Goal: Communication & Community: Answer question/provide support

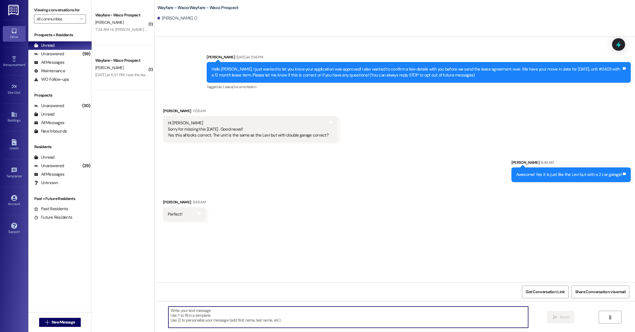
click at [266, 314] on textarea at bounding box center [348, 317] width 360 height 21
click at [226, 311] on textarea "I just sent the lease agreement over! Please let me know if you have any questi…" at bounding box center [348, 317] width 360 height 21
click at [339, 316] on textarea "I just sent the lease agreement over to be E signed. Please let me know if you …" at bounding box center [348, 317] width 360 height 21
type textarea "I just sent the lease agreement over to be E signed. Please let me know if you …"
click at [554, 318] on icon "" at bounding box center [555, 317] width 4 height 5
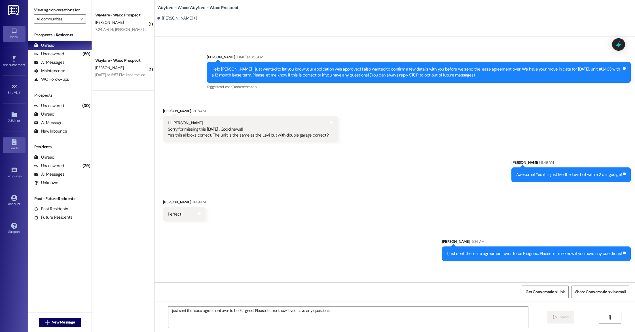
click at [14, 150] on div "Leads" at bounding box center [14, 148] width 28 height 6
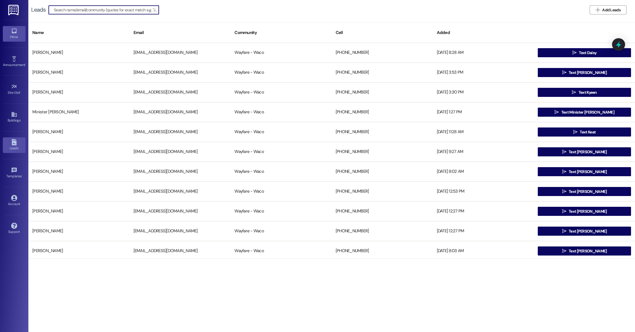
click at [16, 34] on icon at bounding box center [14, 31] width 6 height 6
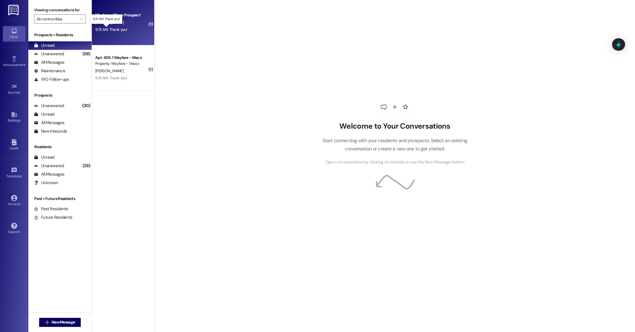
click at [117, 29] on div "9:31 AM: Thank you! 9:31 AM: Thank you!" at bounding box center [111, 29] width 32 height 5
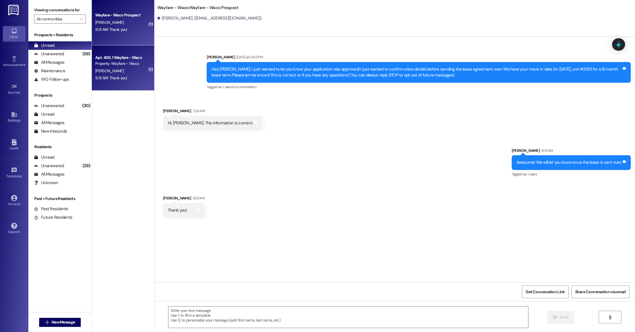
click at [118, 81] on div "9:31 AM: Thank you! 9:31 AM: Thank you!" at bounding box center [122, 78] width 54 height 7
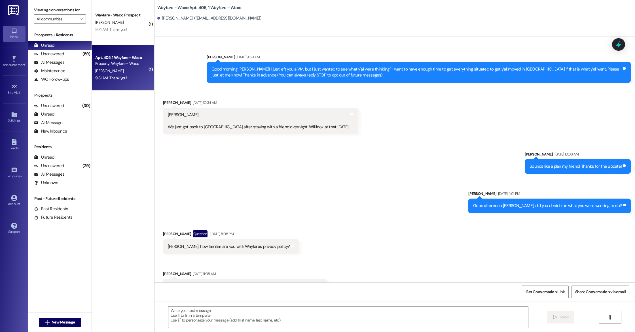
scroll to position [3001, 0]
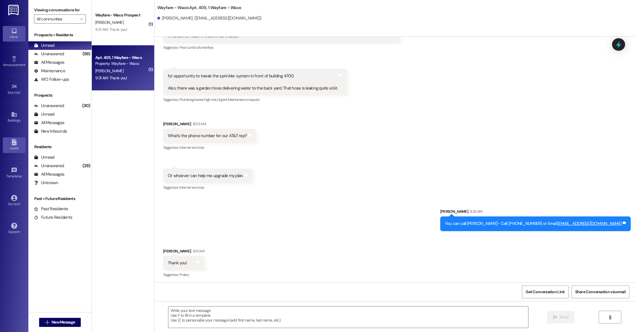
click at [16, 145] on div "Leads" at bounding box center [14, 148] width 28 height 6
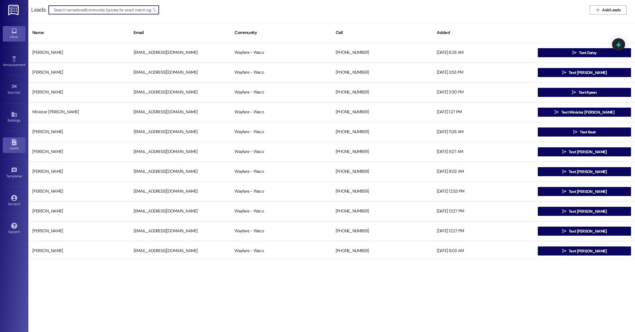
click at [9, 36] on div "Inbox" at bounding box center [14, 37] width 28 height 6
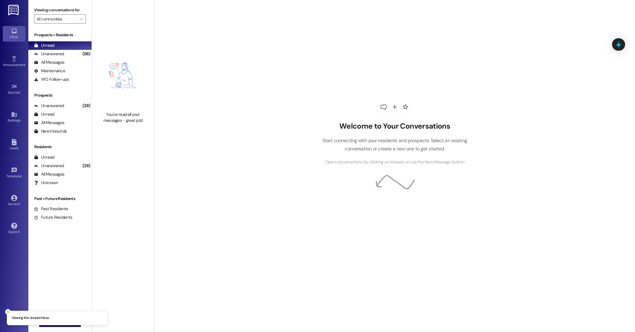
click at [7, 313] on icon "Close toast" at bounding box center [7, 312] width 3 height 3
click at [53, 323] on span "New Message" at bounding box center [63, 323] width 23 height 6
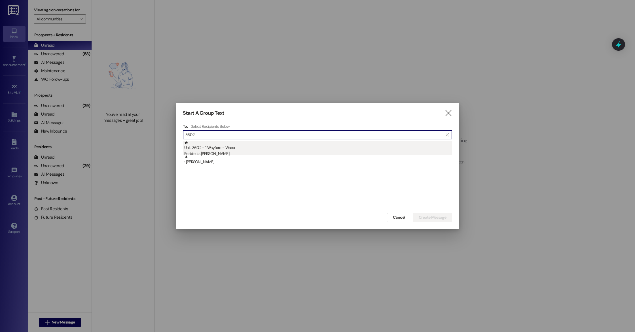
type input "3602"
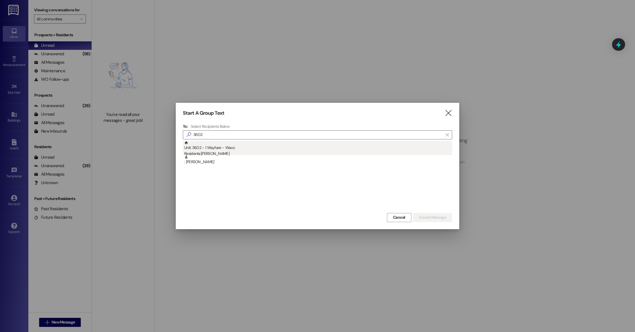
click at [221, 148] on div "Unit: 3602 - 1 Wayfare - Waco Residents: Ella Devenny" at bounding box center [318, 149] width 268 height 16
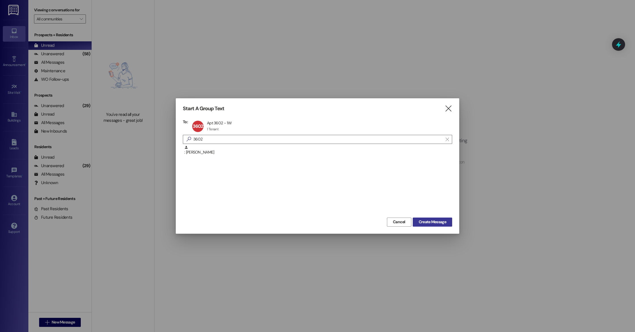
click at [444, 222] on span "Create Message" at bounding box center [433, 222] width 28 height 6
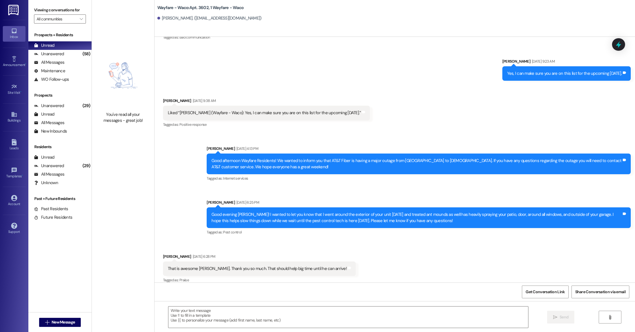
scroll to position [705, 0]
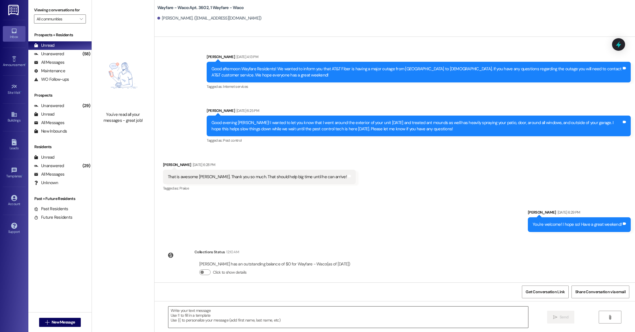
click at [308, 323] on textarea at bounding box center [348, 317] width 360 height 21
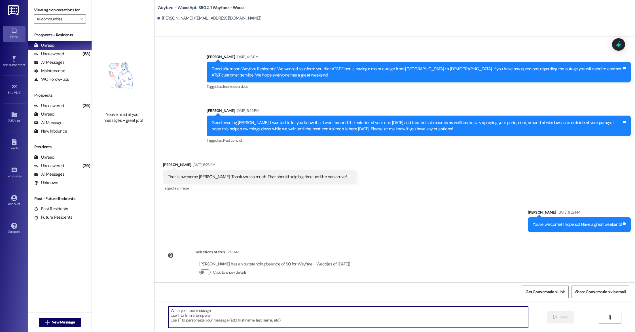
paste textarea "Just a quick reminder that pest control will be on-site [insert date/time]. Ple…"
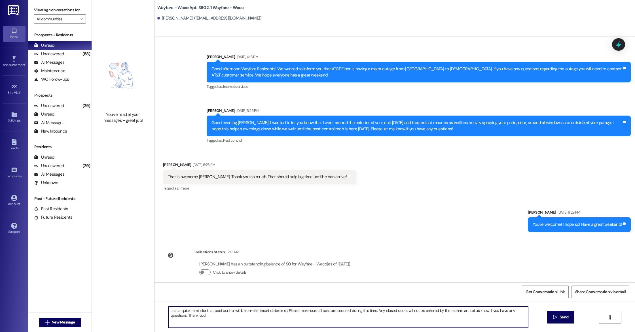
click at [168, 310] on textarea "Just a quick reminder that pest control will be on-site [insert date/time]. Ple…" at bounding box center [348, 317] width 360 height 21
click at [299, 312] on textarea "Hello, this is a friendly reminder that pest control will be on-site [insert da…" at bounding box center [348, 317] width 360 height 21
click at [335, 322] on textarea "Hello, this is a friendly reminder that pest control will be on-site tomorrow. …" at bounding box center [348, 317] width 360 height 21
click at [375, 312] on textarea "Hello, this is a friendly reminder that pest control will be on-site tomorrow. …" at bounding box center [348, 317] width 360 height 21
click at [311, 322] on textarea "Hello, this is a friendly reminder that pest control will be on-site tomorrow. …" at bounding box center [348, 317] width 360 height 21
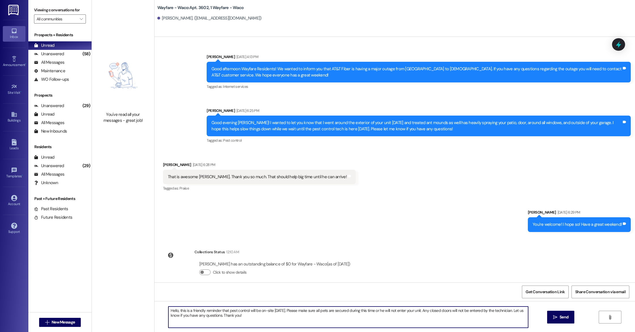
click at [459, 310] on textarea "Hello, this is a friendly reminder that pest control will be on-site tomorrow. …" at bounding box center [348, 317] width 360 height 21
click at [285, 322] on textarea "Hello, this is a friendly reminder that pest control will be on-site tomorrow. …" at bounding box center [348, 317] width 360 height 21
click at [174, 310] on textarea "Hello, this is a friendly reminder that pest control will be on-site tomorrow. …" at bounding box center [348, 317] width 360 height 21
click at [282, 321] on textarea "Hello Ella, this is a friendly reminder that pest control will be on-site tomor…" at bounding box center [348, 317] width 360 height 21
drag, startPoint x: 292, startPoint y: 323, endPoint x: 164, endPoint y: 311, distance: 128.8
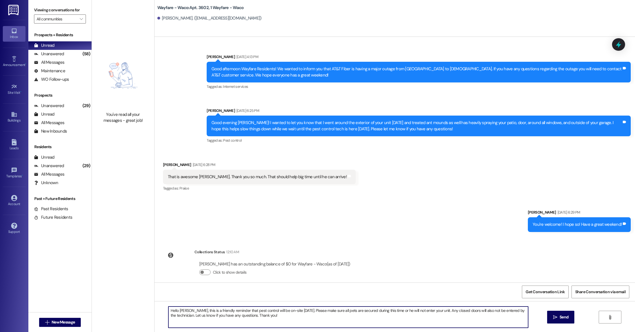
click at [168, 311] on textarea "Hello Ella, this is a friendly reminder that pest control will be on-site tomor…" at bounding box center [348, 317] width 360 height 21
click at [291, 319] on textarea "Hello Ella, this is a friendly reminder that pest control will be on-site tomor…" at bounding box center [348, 317] width 360 height 21
type textarea "Hello Ella, this is a friendly reminder that pest control will be on-site tomor…"
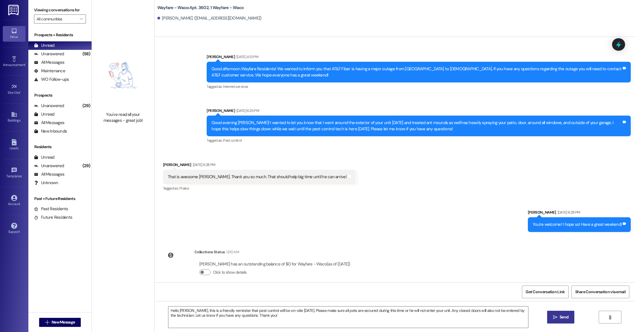
click at [558, 321] on button " Send" at bounding box center [561, 317] width 28 height 13
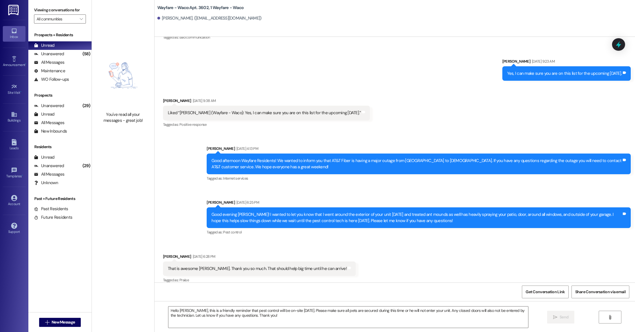
scroll to position [751, 0]
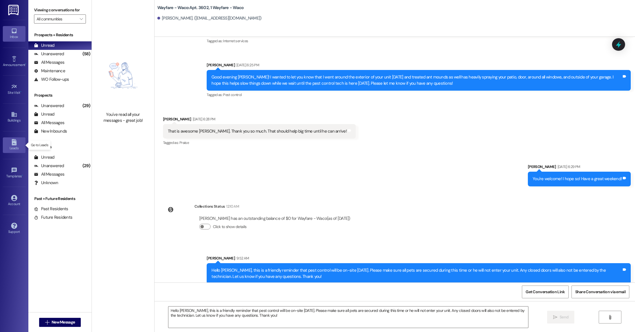
click at [17, 147] on div "Leads" at bounding box center [14, 148] width 28 height 6
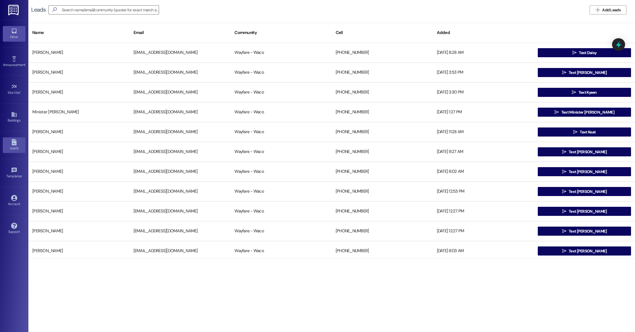
click at [10, 35] on div "Inbox" at bounding box center [14, 37] width 28 height 6
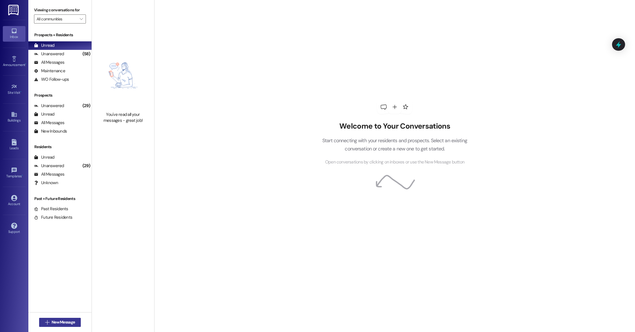
click at [63, 322] on span "New Message" at bounding box center [63, 323] width 23 height 6
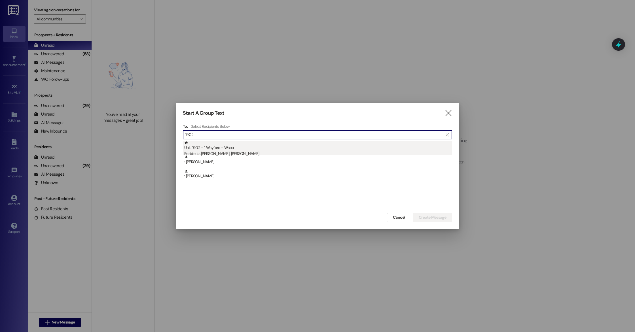
type input "1902"
click at [215, 145] on div "Unit: 1902 - 1 Wayfare - Waco Residents: Elsa Becerril, Ivan Becerril" at bounding box center [318, 149] width 268 height 16
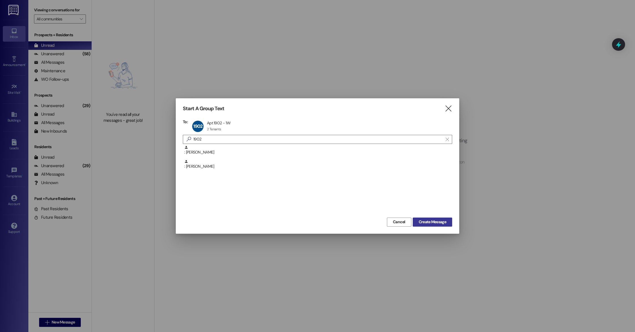
click at [439, 221] on span "Create Message" at bounding box center [433, 222] width 28 height 6
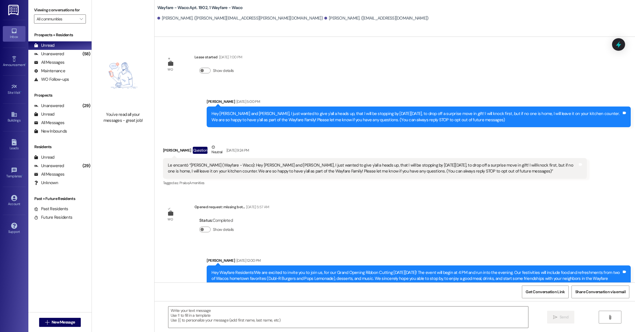
scroll to position [3291, 0]
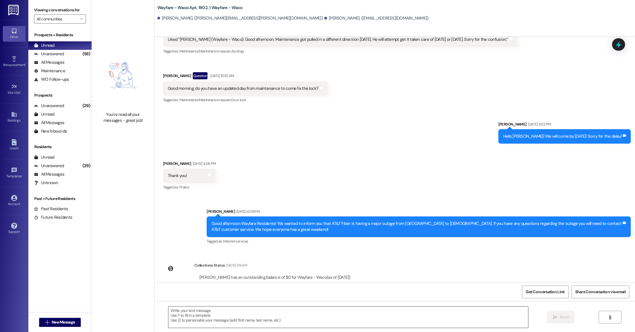
click at [205, 317] on textarea at bounding box center [348, 317] width 360 height 21
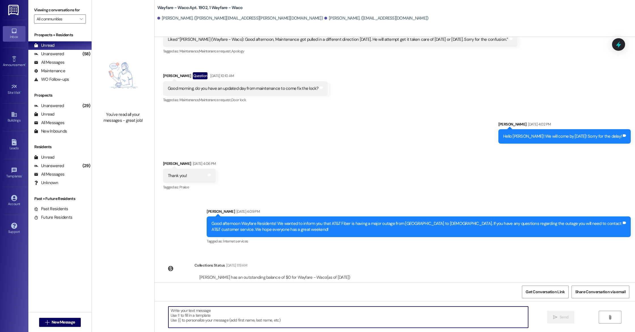
paste textarea "Hello Ella, this is a friendly reminder that pest control will be on-site tomor…"
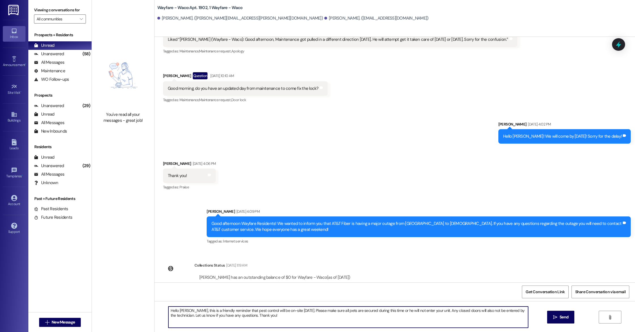
click at [180, 311] on textarea "Hello Ella, this is a friendly reminder that pest control will be on-site tomor…" at bounding box center [348, 317] width 360 height 21
click at [293, 319] on textarea "Hello Ivan and Elsa, this is a friendly reminder that pest control will be on-s…" at bounding box center [348, 317] width 360 height 21
type textarea "Hello Ivan and Elsa, this is a friendly reminder that pest control will be on-s…"
click at [562, 315] on span "Send" at bounding box center [564, 317] width 9 height 6
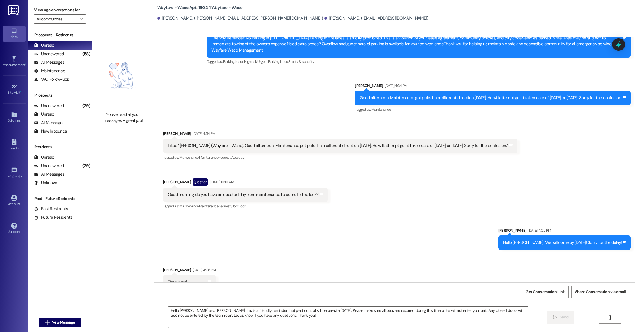
scroll to position [3337, 0]
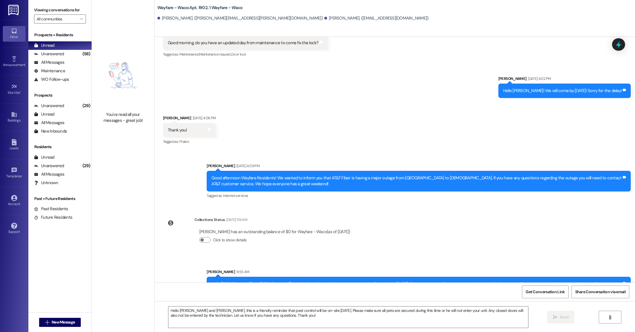
click at [17, 137] on div "Leads Go to Leads" at bounding box center [14, 145] width 23 height 28
click at [14, 149] on div "Leads" at bounding box center [14, 148] width 28 height 6
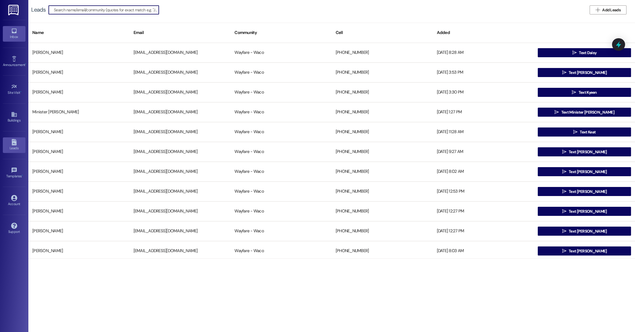
click at [13, 40] on link "Inbox" at bounding box center [14, 33] width 23 height 15
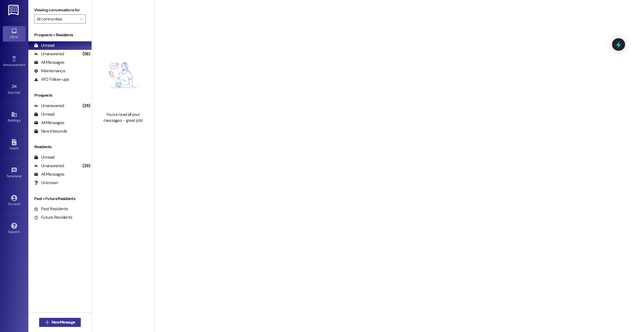
click at [55, 323] on span "New Message" at bounding box center [63, 323] width 23 height 6
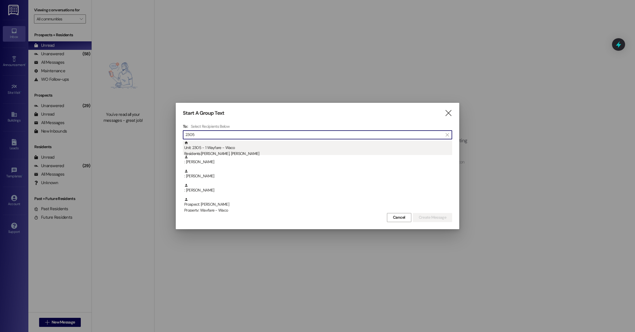
type input "2305"
click at [245, 153] on div "Residents: Katelyn Baumler, Kai Walberg" at bounding box center [318, 154] width 268 height 6
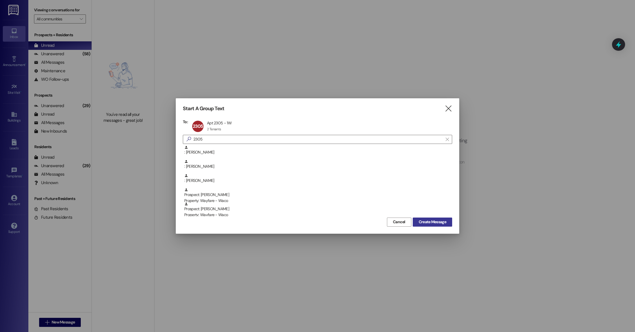
click at [432, 224] on span "Create Message" at bounding box center [433, 222] width 28 height 6
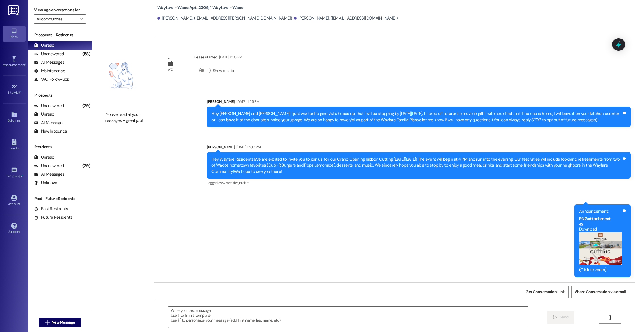
scroll to position [2422, 0]
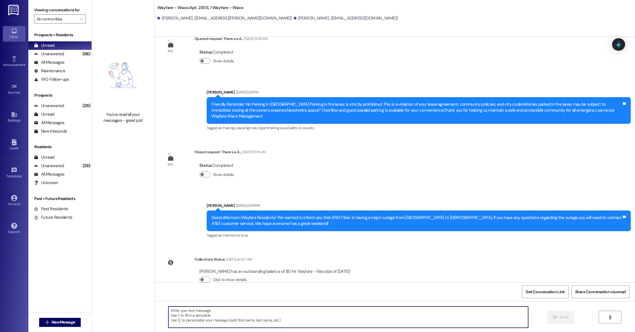
click at [233, 312] on textarea at bounding box center [348, 317] width 360 height 21
paste textarea "Hello Ella, this is a friendly reminder that pest control will be on-site tomor…"
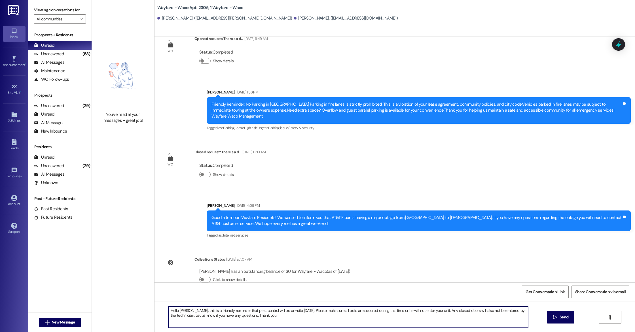
click at [180, 311] on textarea "Hello Ella, this is a friendly reminder that pest control will be on-site tomor…" at bounding box center [348, 317] width 360 height 21
click at [294, 316] on textarea "Hello Kai and Katelyn, this is a friendly reminder that pest control will be on…" at bounding box center [348, 317] width 360 height 21
type textarea "Hello Kai and Katelyn, this is a friendly reminder that pest control will be on…"
click at [560, 317] on span "Send" at bounding box center [564, 317] width 9 height 6
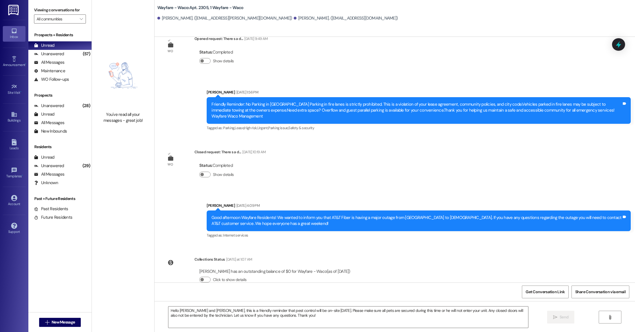
scroll to position [2467, 0]
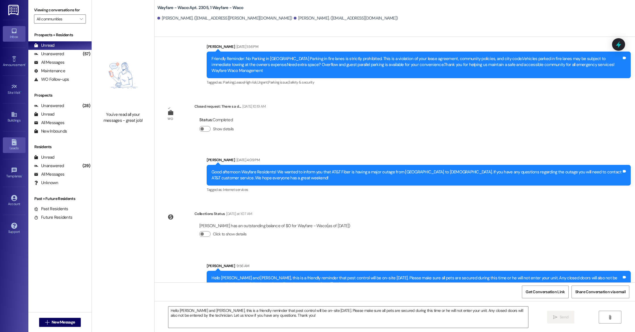
click at [18, 145] on link "Leads" at bounding box center [14, 145] width 23 height 15
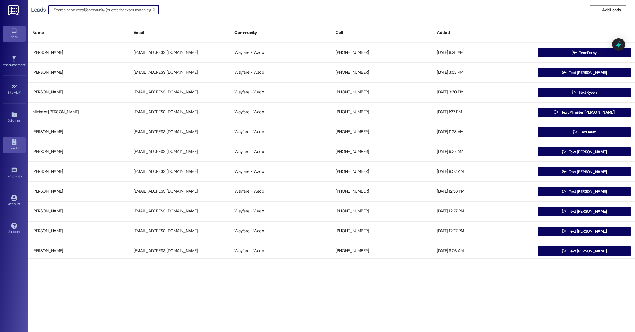
click at [7, 33] on link "Inbox" at bounding box center [14, 33] width 23 height 15
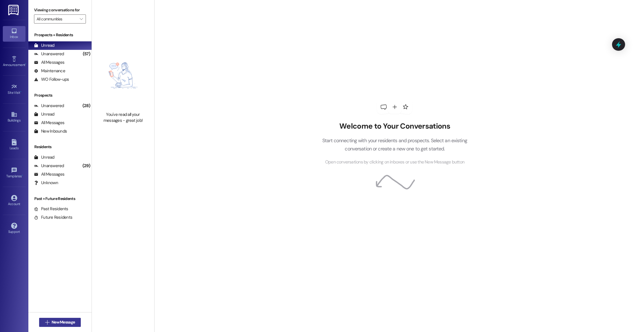
click at [47, 323] on span " New Message" at bounding box center [60, 323] width 32 height 6
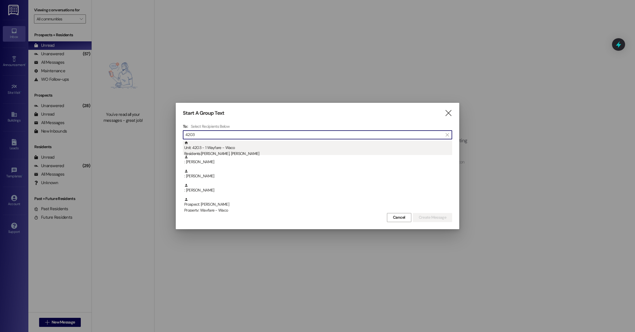
type input "4203"
click at [249, 149] on div "Unit: 4203 - 1 Wayfare - Waco Residents: Erin Heaton, Jonathan Feigert" at bounding box center [318, 149] width 268 height 16
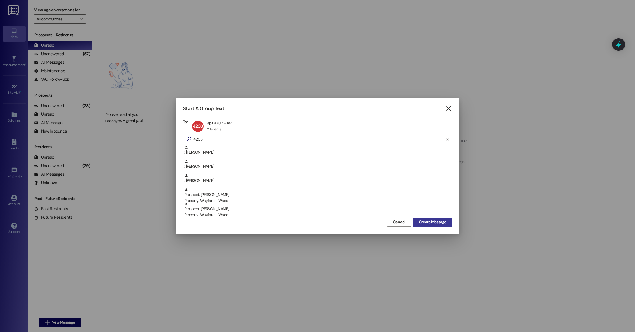
click at [437, 224] on span "Create Message" at bounding box center [433, 222] width 28 height 6
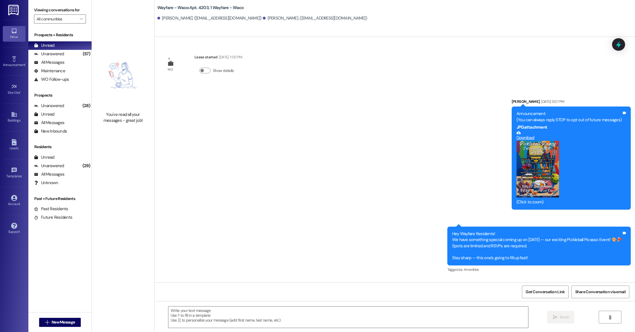
scroll to position [155, 0]
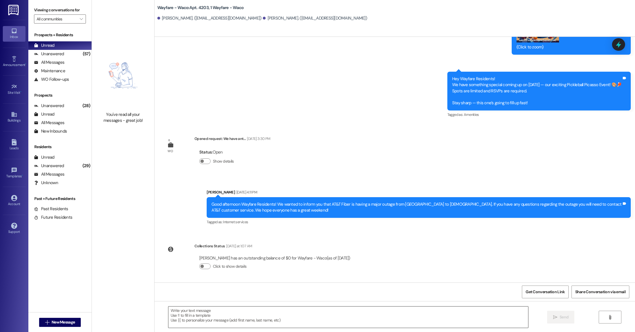
click at [204, 310] on textarea at bounding box center [348, 317] width 360 height 21
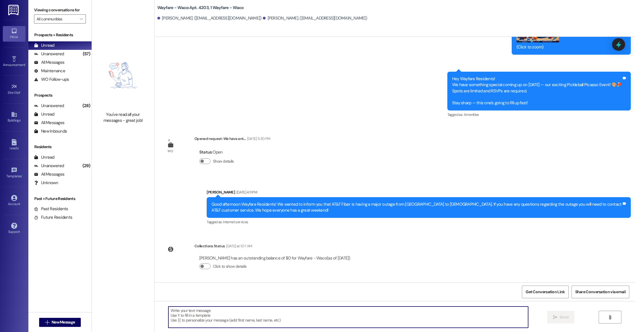
paste textarea "Hello Ella, this is a friendly reminder that pest control will be on-site tomor…"
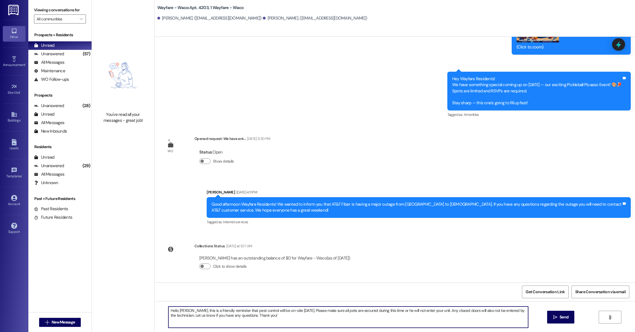
click at [180, 310] on textarea "Hello Ella, this is a friendly reminder that pest control will be on-site tomor…" at bounding box center [348, 317] width 360 height 21
click at [289, 318] on textarea "Hello Erin and Jonathan, this is a friendly reminder that pest control will be …" at bounding box center [348, 317] width 360 height 21
type textarea "Hello Erin and Jonathan, this is a friendly reminder that pest control will be …"
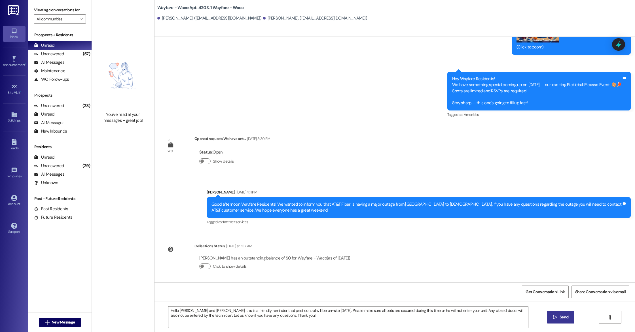
click at [551, 315] on button " Send" at bounding box center [561, 317] width 28 height 13
click at [19, 146] on div "Leads" at bounding box center [14, 148] width 28 height 6
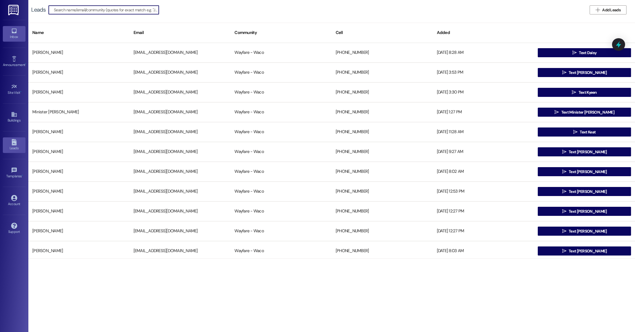
click at [15, 36] on div "Inbox" at bounding box center [14, 37] width 28 height 6
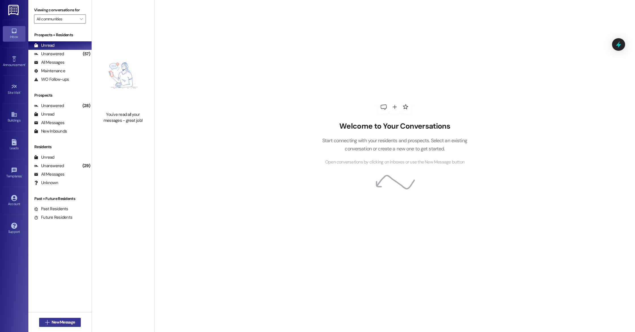
click at [52, 322] on span "New Message" at bounding box center [63, 323] width 23 height 6
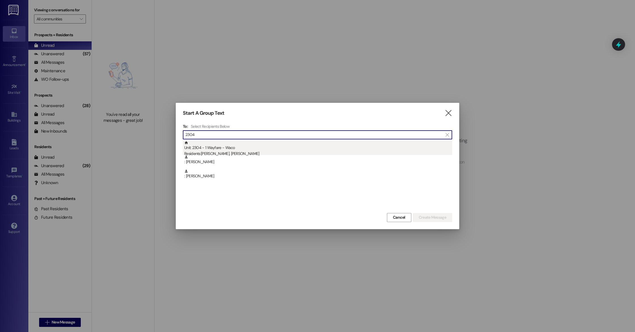
type input "2304"
click at [241, 147] on div "Unit: 2304 - 1 Wayfare - Waco Residents: Courtney Robinson, Cole Bourland" at bounding box center [318, 149] width 268 height 16
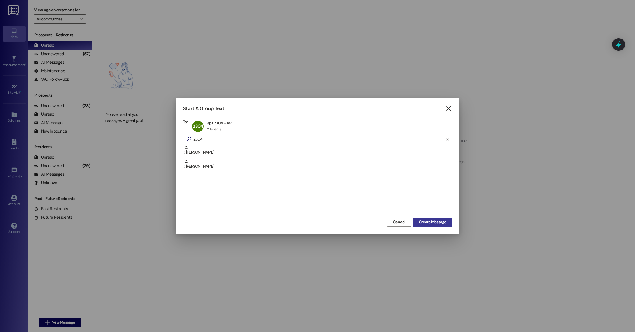
click at [437, 225] on span "Create Message" at bounding box center [433, 222] width 28 height 6
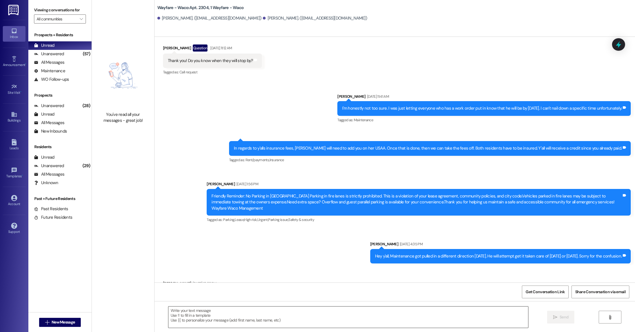
scroll to position [484, 0]
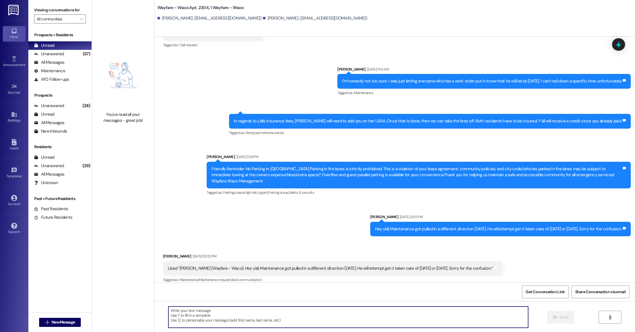
click at [189, 320] on textarea at bounding box center [348, 317] width 360 height 21
paste textarea "Hello Ella, this is a friendly reminder that pest control will be on-site tomor…"
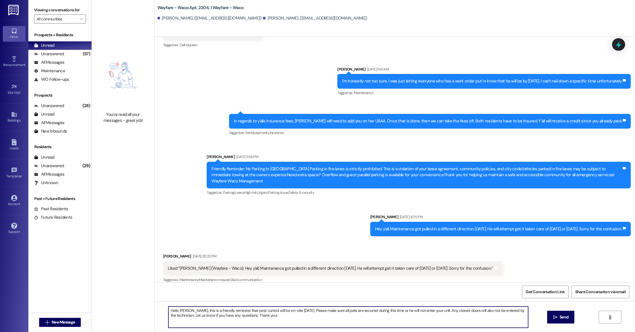
click at [180, 311] on textarea "Hello Ella, this is a friendly reminder that pest control will be on-site tomor…" at bounding box center [348, 317] width 360 height 21
click at [302, 322] on textarea "Hello Courtney and Cole, this is a friendly reminder that pest control will be …" at bounding box center [348, 317] width 360 height 21
type textarea "Hello Courtney and Cole, this is a friendly reminder that pest control will be …"
click at [559, 318] on span "Send" at bounding box center [564, 317] width 11 height 6
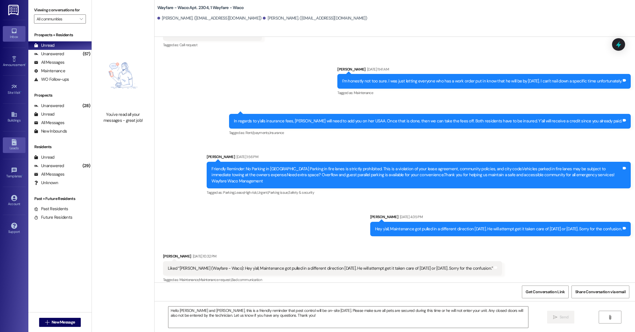
click at [12, 148] on div "Leads" at bounding box center [14, 148] width 28 height 6
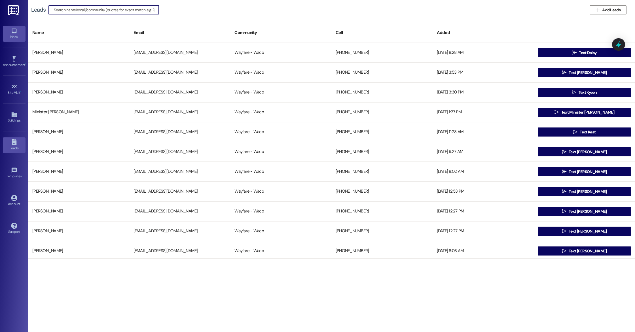
click at [15, 32] on icon at bounding box center [14, 31] width 5 height 5
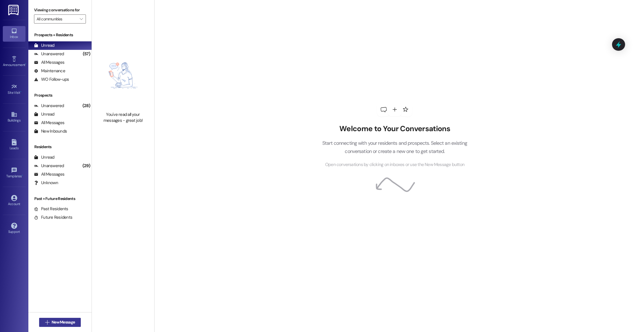
click at [67, 319] on button " New Message" at bounding box center [60, 322] width 42 height 9
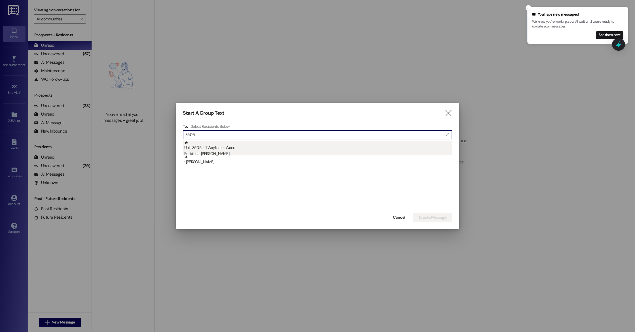
type input "3505"
click at [229, 151] on div "Residents: Chevi Tomecek" at bounding box center [318, 154] width 268 height 6
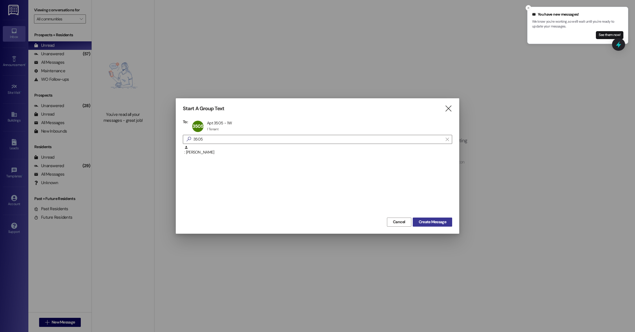
click at [427, 223] on span "Create Message" at bounding box center [433, 222] width 28 height 6
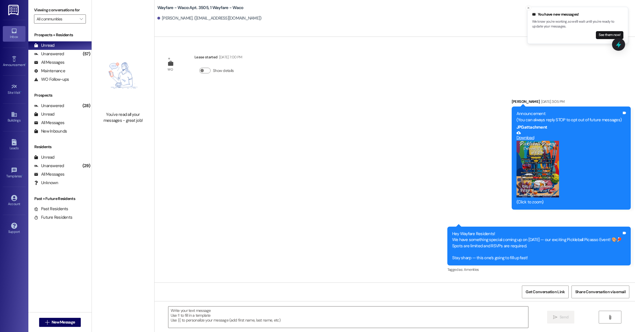
scroll to position [249, 0]
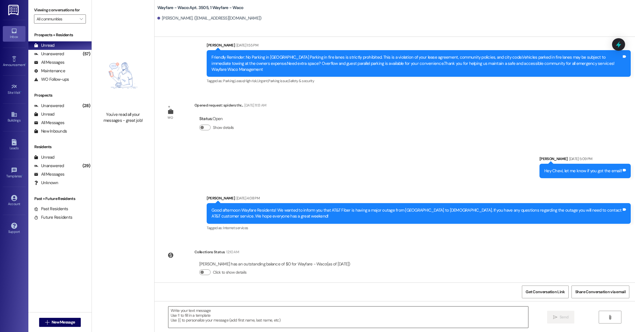
click at [282, 315] on textarea at bounding box center [348, 317] width 360 height 21
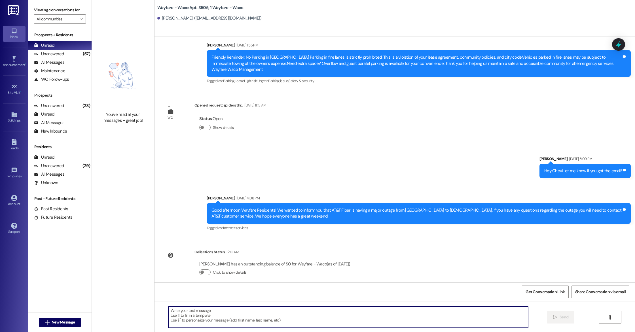
paste textarea "Hello Ella, this is a friendly reminder that pest control will be on-site tomor…"
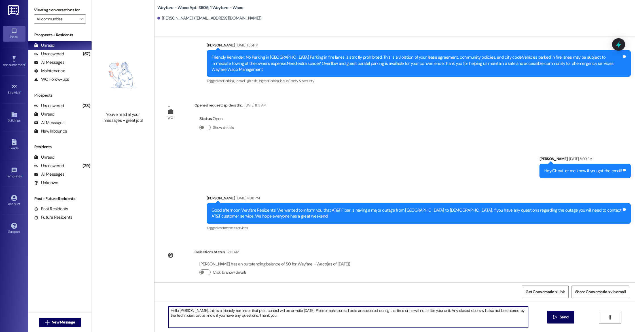
click at [180, 311] on textarea "Hello Ella, this is a friendly reminder that pest control will be on-site tomor…" at bounding box center [348, 317] width 360 height 21
click at [289, 318] on textarea "Hello Chevi, this is a friendly reminder that pest control will be on-site tomo…" at bounding box center [348, 317] width 360 height 21
type textarea "Hello Chevi, this is a friendly reminder that pest control will be on-site tomo…"
click at [559, 320] on button " Send" at bounding box center [561, 317] width 28 height 13
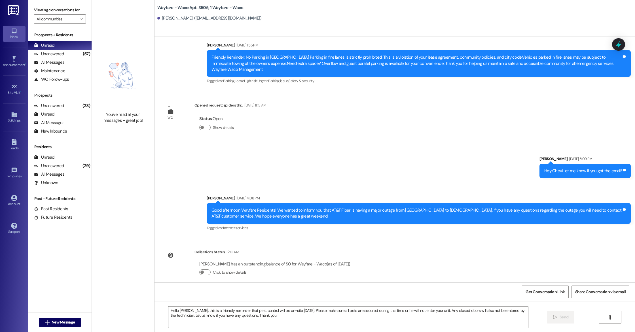
scroll to position [294, 0]
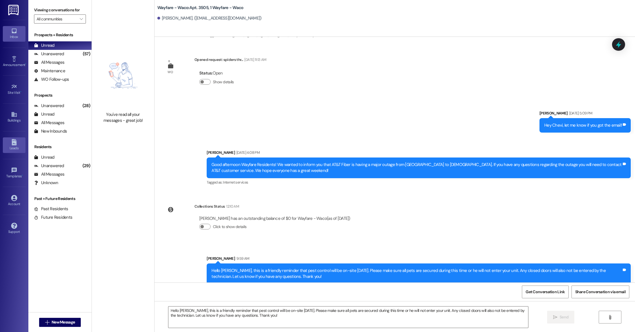
click at [8, 148] on div "Leads" at bounding box center [14, 148] width 28 height 6
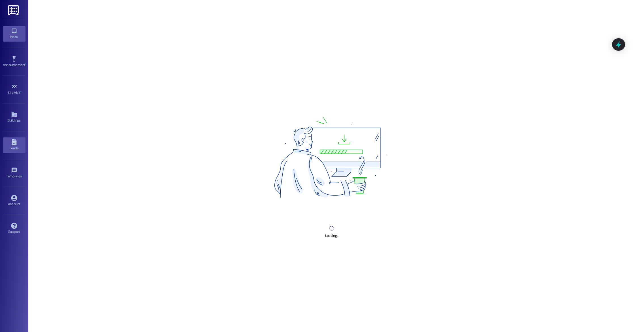
click at [12, 40] on link "Inbox" at bounding box center [14, 33] width 23 height 15
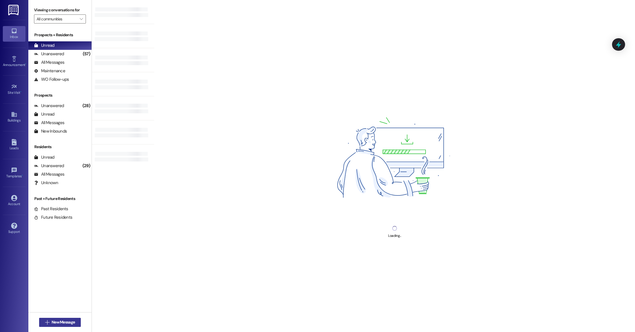
click at [71, 324] on span "New Message" at bounding box center [63, 323] width 23 height 6
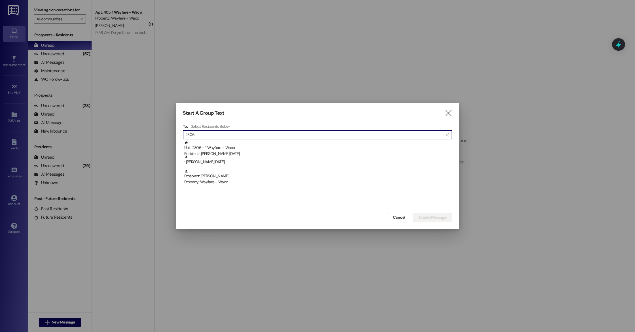
type input "2306"
click at [253, 152] on div "Residents: Evan Silvester" at bounding box center [318, 154] width 268 height 6
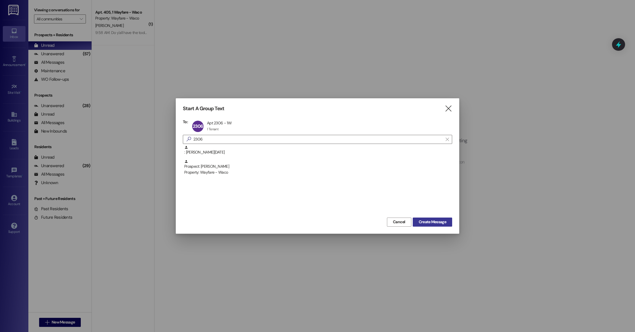
click at [428, 223] on span "Create Message" at bounding box center [433, 222] width 28 height 6
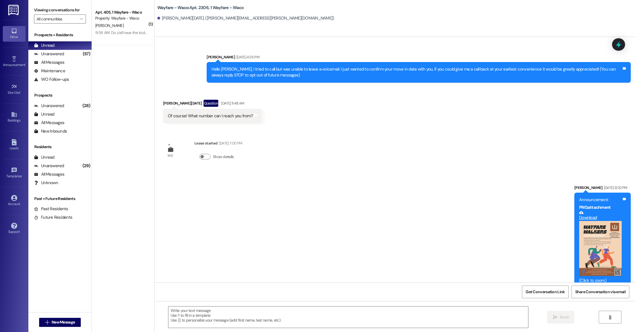
scroll to position [1327, 0]
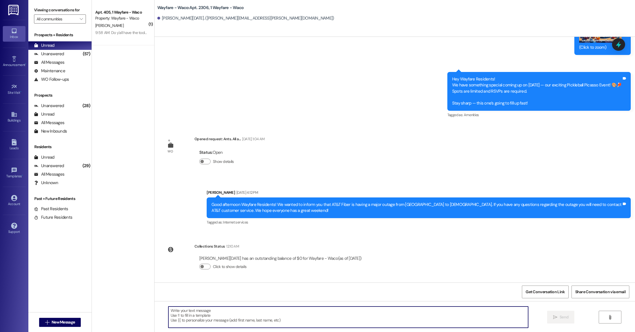
click at [247, 319] on textarea at bounding box center [348, 317] width 360 height 21
paste textarea "Hello Ella, this is a friendly reminder that pest control will be on-site tomor…"
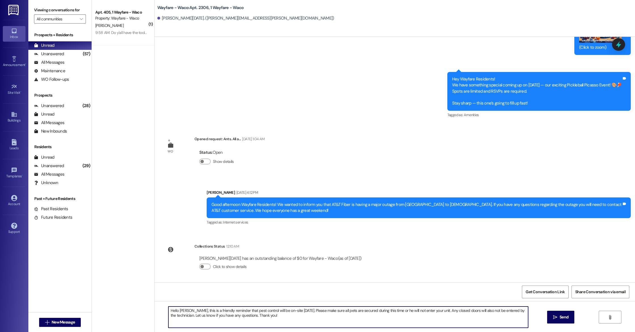
click at [180, 311] on textarea "Hello Ella, this is a friendly reminder that pest control will be on-site tomor…" at bounding box center [348, 317] width 360 height 21
type textarea "Hello Evan, this is a friendly reminder that pest control will be on-site tomor…"
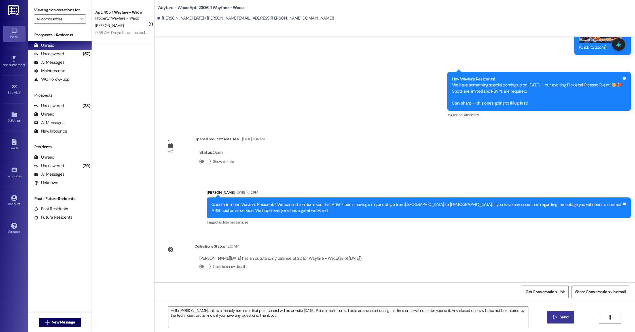
click at [565, 317] on span "Send" at bounding box center [564, 317] width 9 height 6
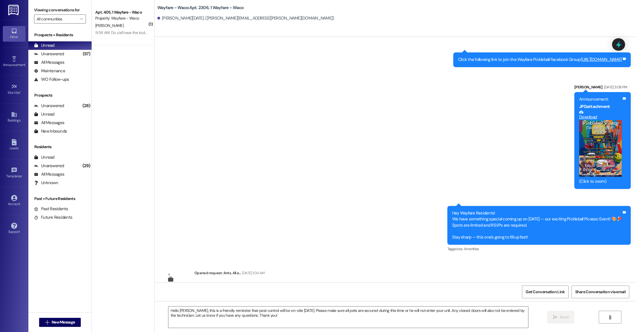
scroll to position [1373, 0]
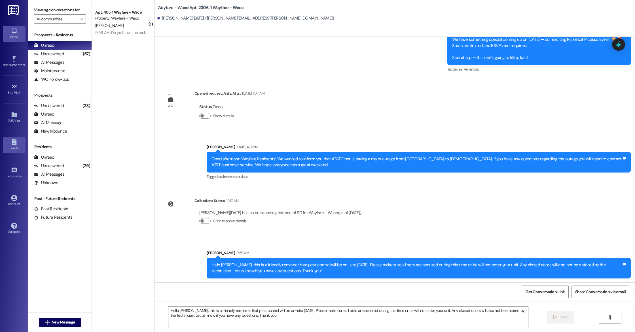
click at [12, 145] on icon at bounding box center [14, 142] width 5 height 6
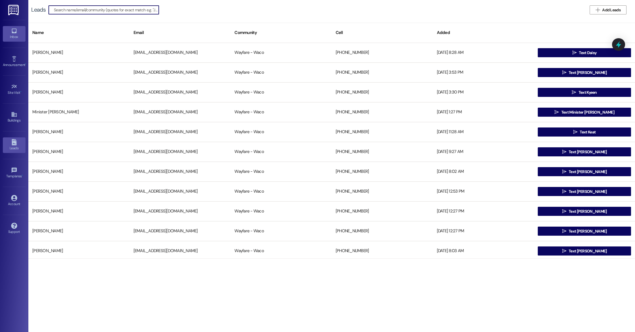
click at [11, 40] on link "Inbox" at bounding box center [14, 33] width 23 height 15
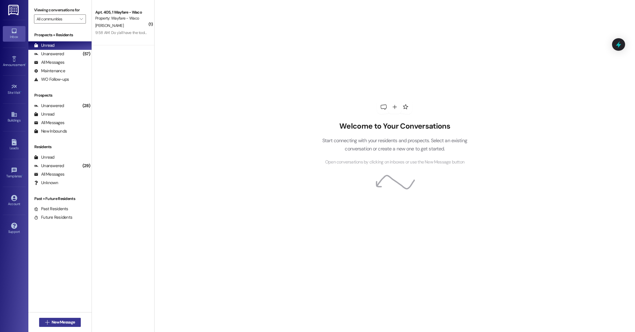
click at [62, 319] on button " New Message" at bounding box center [60, 322] width 42 height 9
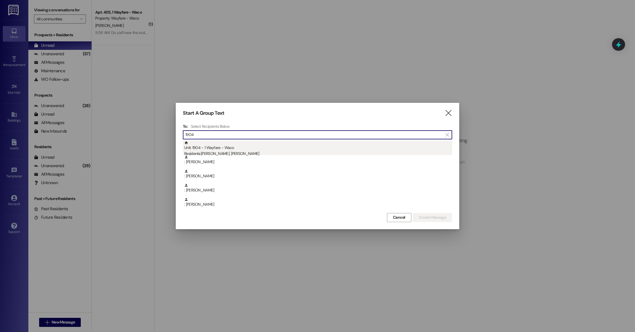
type input "1904"
click at [292, 151] on div "Residents: Joshua Duinker, Courtney Duinker" at bounding box center [318, 154] width 268 height 6
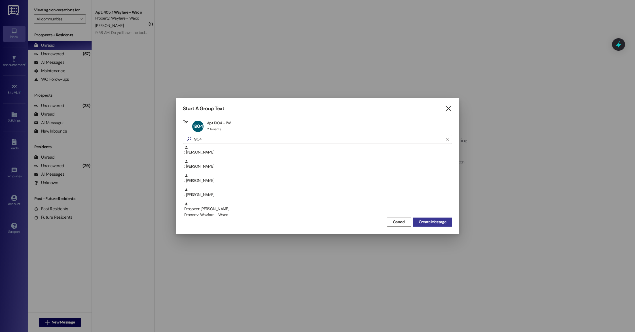
click at [448, 221] on button "Create Message" at bounding box center [432, 222] width 39 height 9
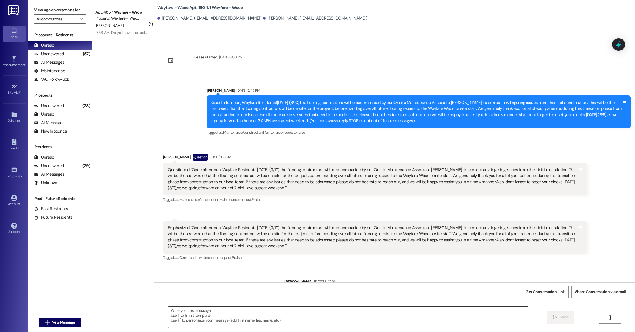
scroll to position [3268, 0]
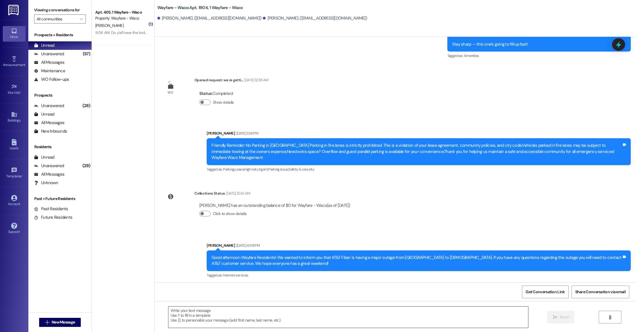
click at [225, 321] on textarea at bounding box center [348, 317] width 360 height 21
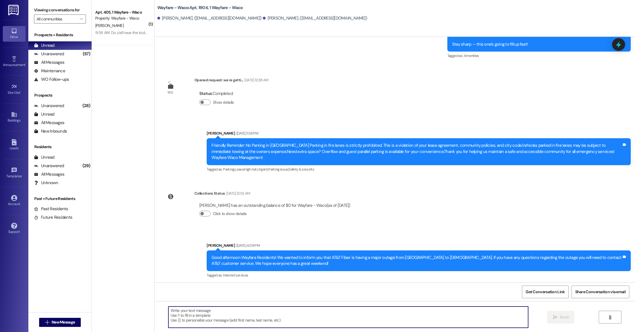
paste textarea "Hello Ella, this is a friendly reminder that pest control will be on-site tomor…"
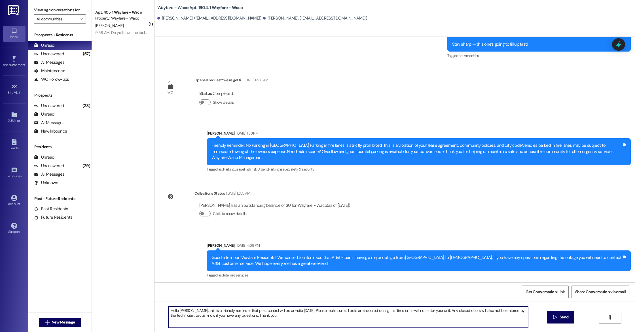
click at [180, 311] on textarea "Hello Ella, this is a friendly reminder that pest control will be on-site tomor…" at bounding box center [348, 317] width 360 height 21
click at [291, 315] on textarea "Hello Josh and Courtney, this is a friendly reminder that pest control will be …" at bounding box center [348, 317] width 360 height 21
type textarea "Hello Josh and Courtney, this is a friendly reminder that pest control will be …"
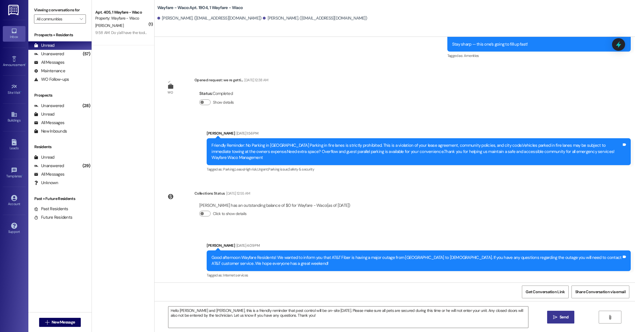
click at [560, 318] on span "Send" at bounding box center [564, 317] width 9 height 6
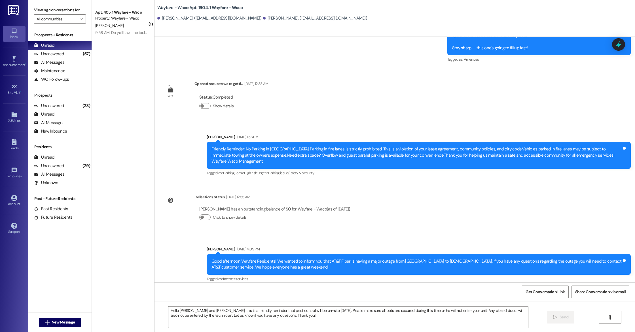
scroll to position [3314, 0]
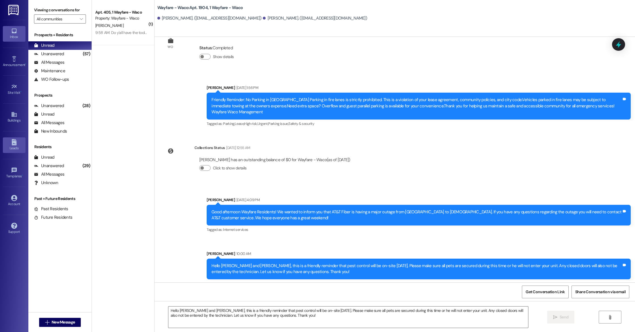
click at [14, 146] on div "Leads" at bounding box center [14, 148] width 28 height 6
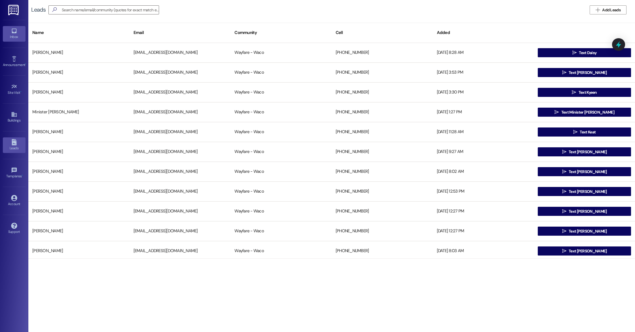
click at [20, 34] on div "Inbox" at bounding box center [14, 37] width 28 height 6
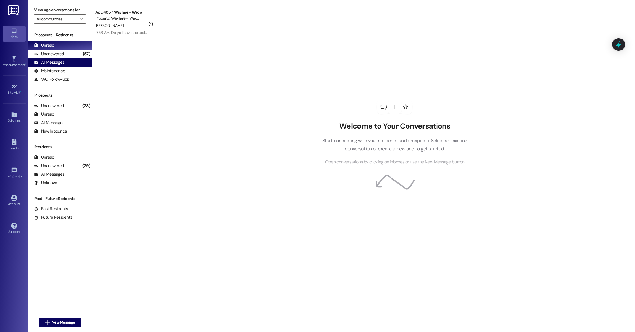
click at [46, 64] on div "All Messages" at bounding box center [49, 63] width 30 height 6
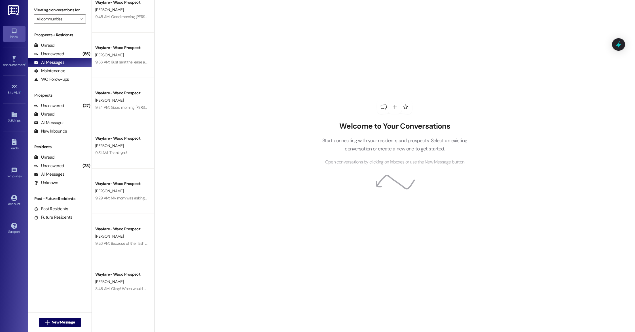
scroll to position [423, 0]
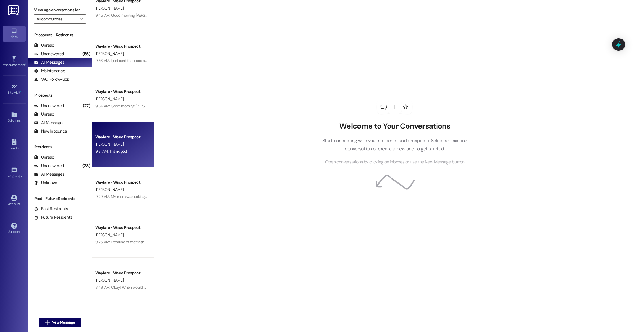
click at [116, 151] on div "9:31 AM: Thank you! 9:31 AM: Thank you!" at bounding box center [111, 151] width 32 height 5
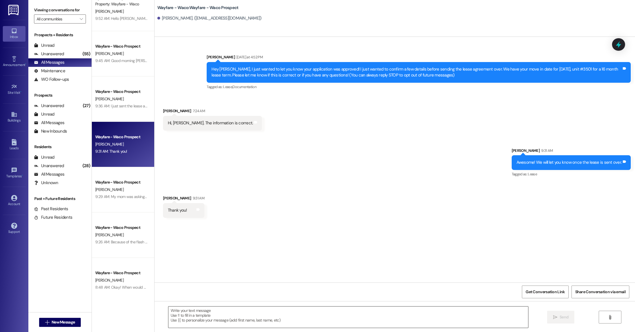
click at [210, 322] on textarea at bounding box center [348, 317] width 360 height 21
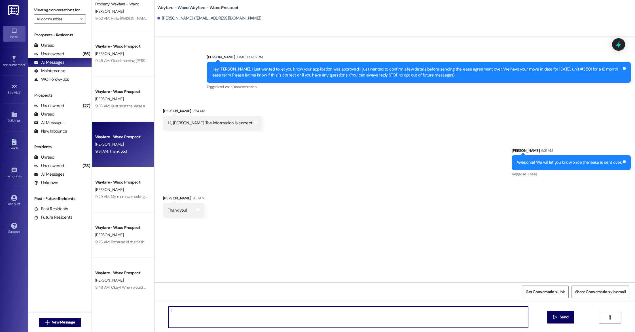
type textarea "I"
type textarea "Hello, I just sent the lease agreement over to be E signed. Please let us know …"
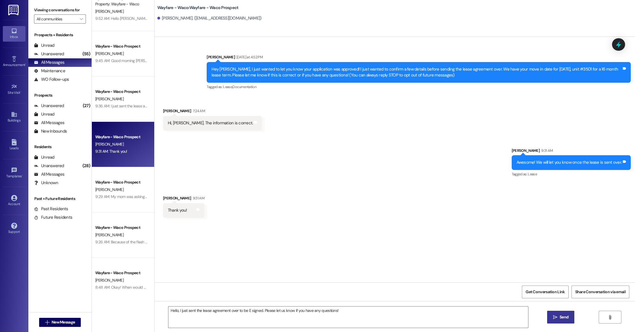
click at [554, 314] on span " Send" at bounding box center [561, 317] width 18 height 6
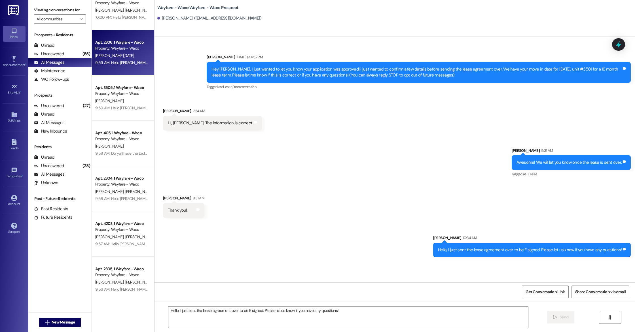
scroll to position [0, 0]
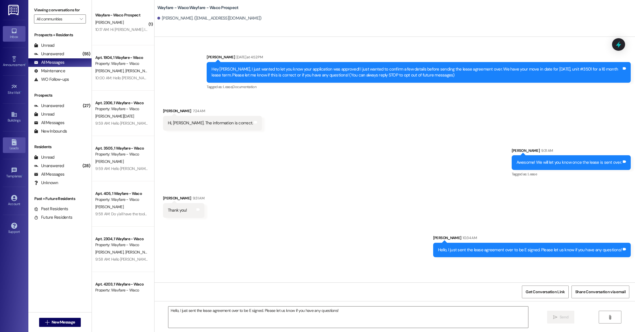
click at [11, 150] on div "Leads" at bounding box center [14, 148] width 28 height 6
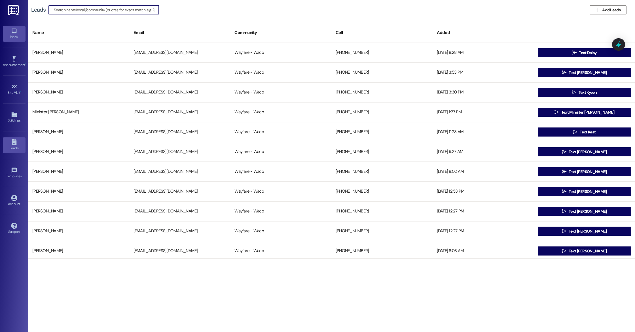
click at [6, 29] on link "Inbox" at bounding box center [14, 33] width 23 height 15
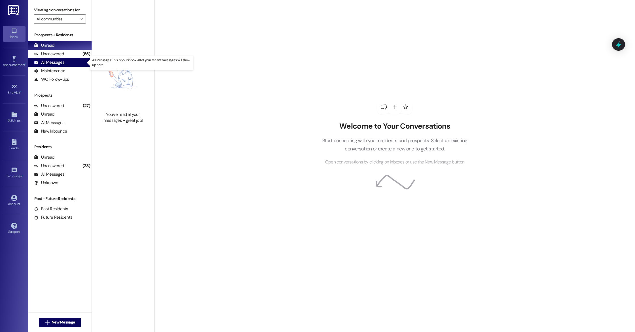
click at [61, 65] on div "All Messages" at bounding box center [49, 63] width 30 height 6
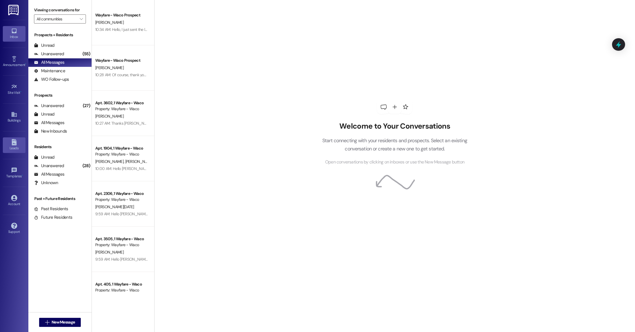
click at [14, 147] on div "Leads" at bounding box center [14, 148] width 28 height 6
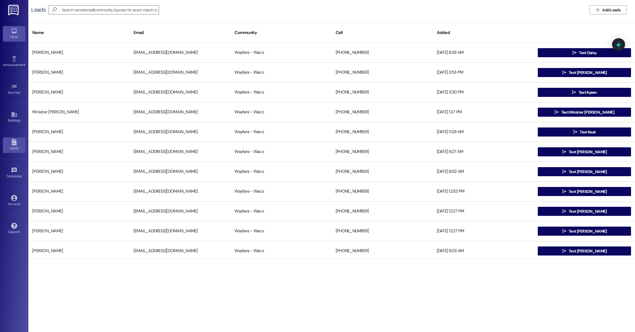
click at [11, 34] on div "Inbox" at bounding box center [14, 37] width 28 height 6
